Goal: Task Accomplishment & Management: Manage account settings

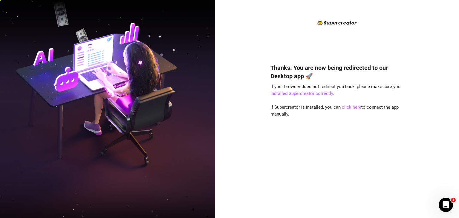
click at [351, 108] on link "click here" at bounding box center [351, 107] width 19 height 5
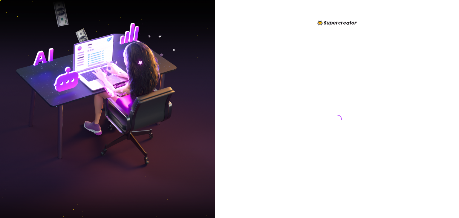
click at [104, 69] on img at bounding box center [107, 109] width 215 height 270
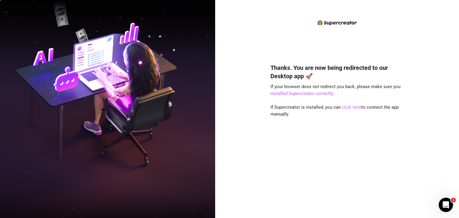
click at [352, 108] on link "click here" at bounding box center [351, 107] width 19 height 5
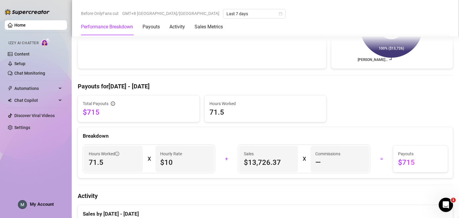
scroll to position [19, 0]
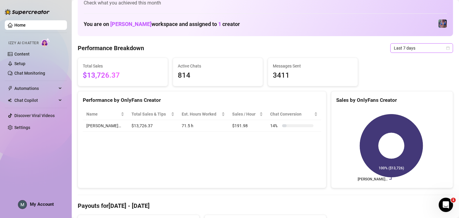
click at [411, 45] on span "Last 7 days" at bounding box center [422, 48] width 56 height 9
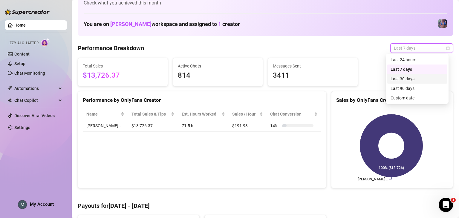
click at [413, 83] on div "Last 30 days" at bounding box center [417, 79] width 60 height 10
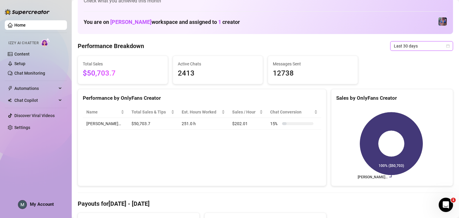
scroll to position [0, 0]
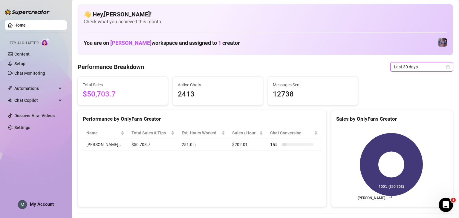
click at [45, 203] on span "My Account" at bounding box center [42, 204] width 24 height 5
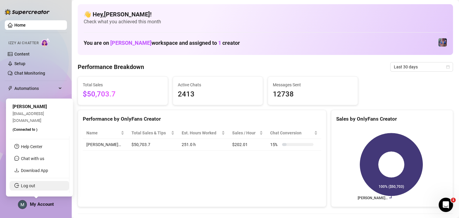
click at [35, 183] on link "Log out" at bounding box center [28, 185] width 14 height 5
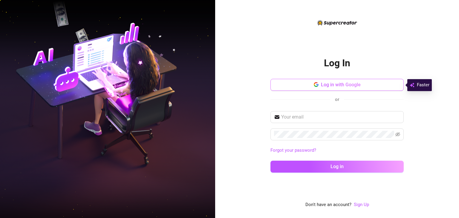
click at [350, 85] on span "Log in with Google" at bounding box center [341, 85] width 40 height 6
